Goal: Check status: Check status

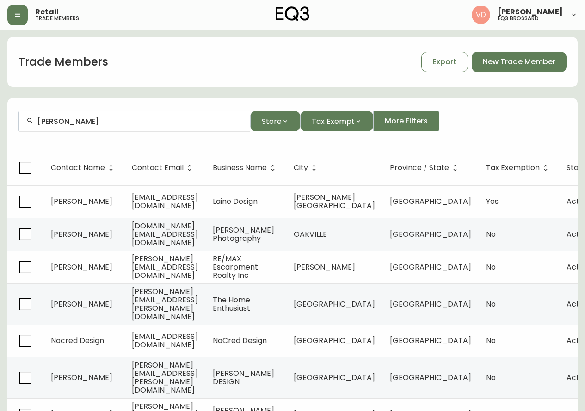
click at [13, 8] on button "button" at bounding box center [17, 15] width 20 height 20
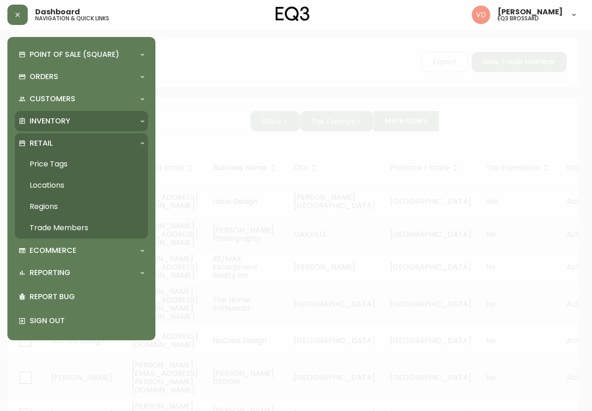
click at [76, 123] on div "Inventory" at bounding box center [77, 121] width 117 height 10
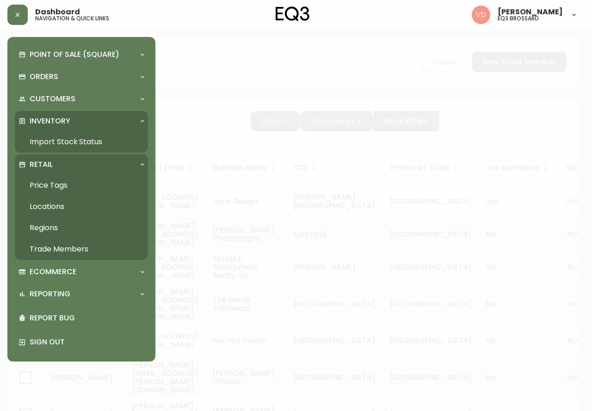
drag, startPoint x: 78, startPoint y: 142, endPoint x: 104, endPoint y: 130, distance: 28.6
click at [78, 142] on link "Import Stock Status" at bounding box center [81, 141] width 133 height 21
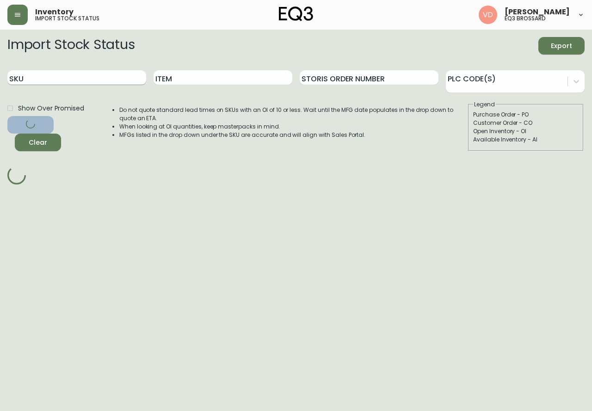
click at [118, 74] on input "SKU" at bounding box center [76, 77] width 139 height 15
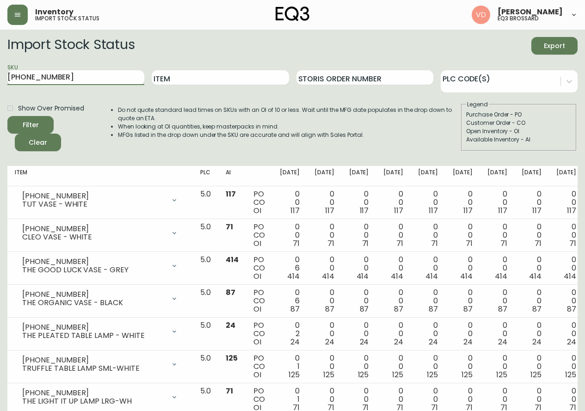
type input "[PHONE_NUMBER]"
click at [7, 116] on button "Filter" at bounding box center [30, 125] width 46 height 18
